Goal: Task Accomplishment & Management: Manage account settings

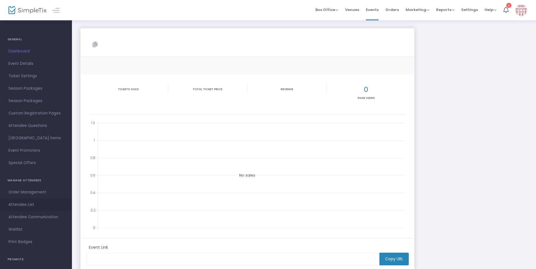
click at [26, 202] on span "Attendee List" at bounding box center [35, 204] width 55 height 7
